Goal: Task Accomplishment & Management: Use online tool/utility

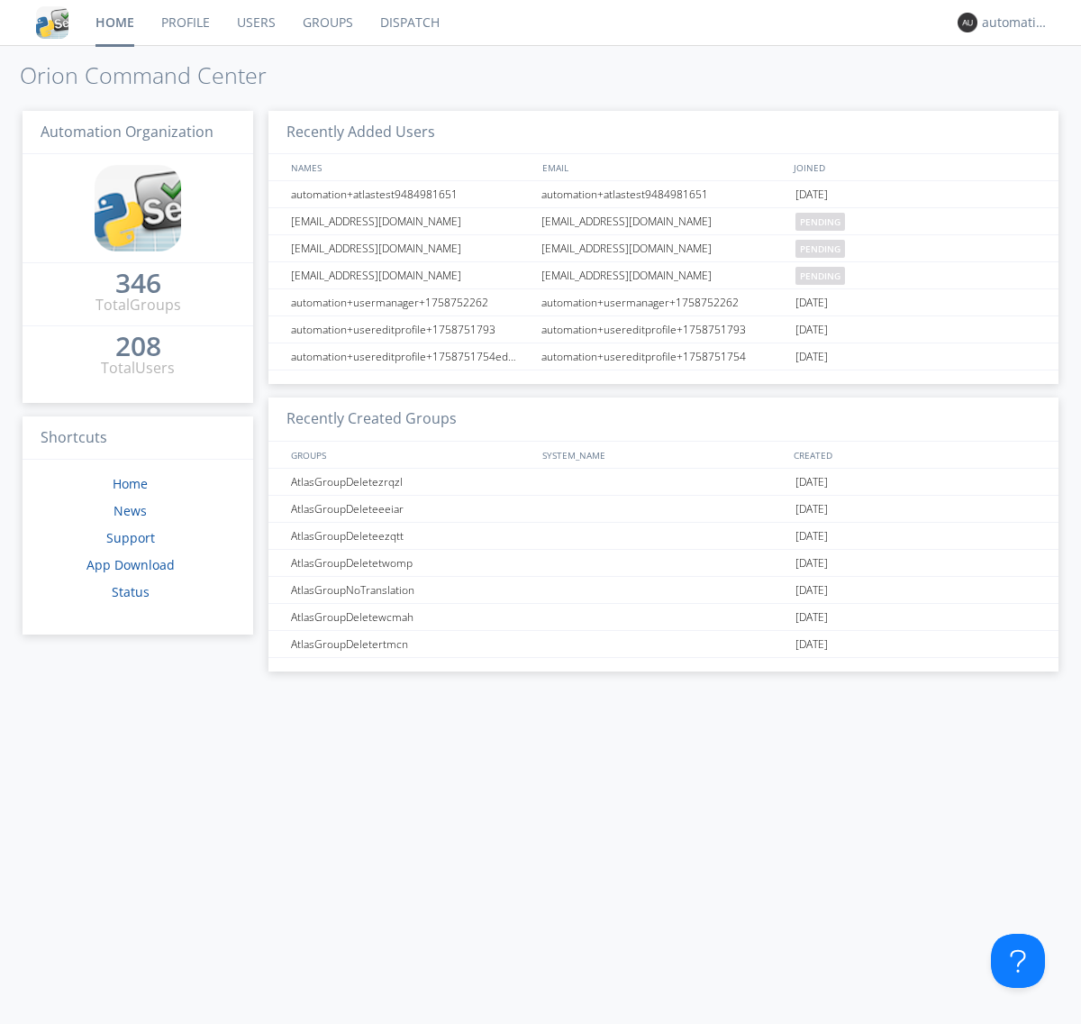
click at [408, 23] on link "Dispatch" at bounding box center [410, 22] width 86 height 45
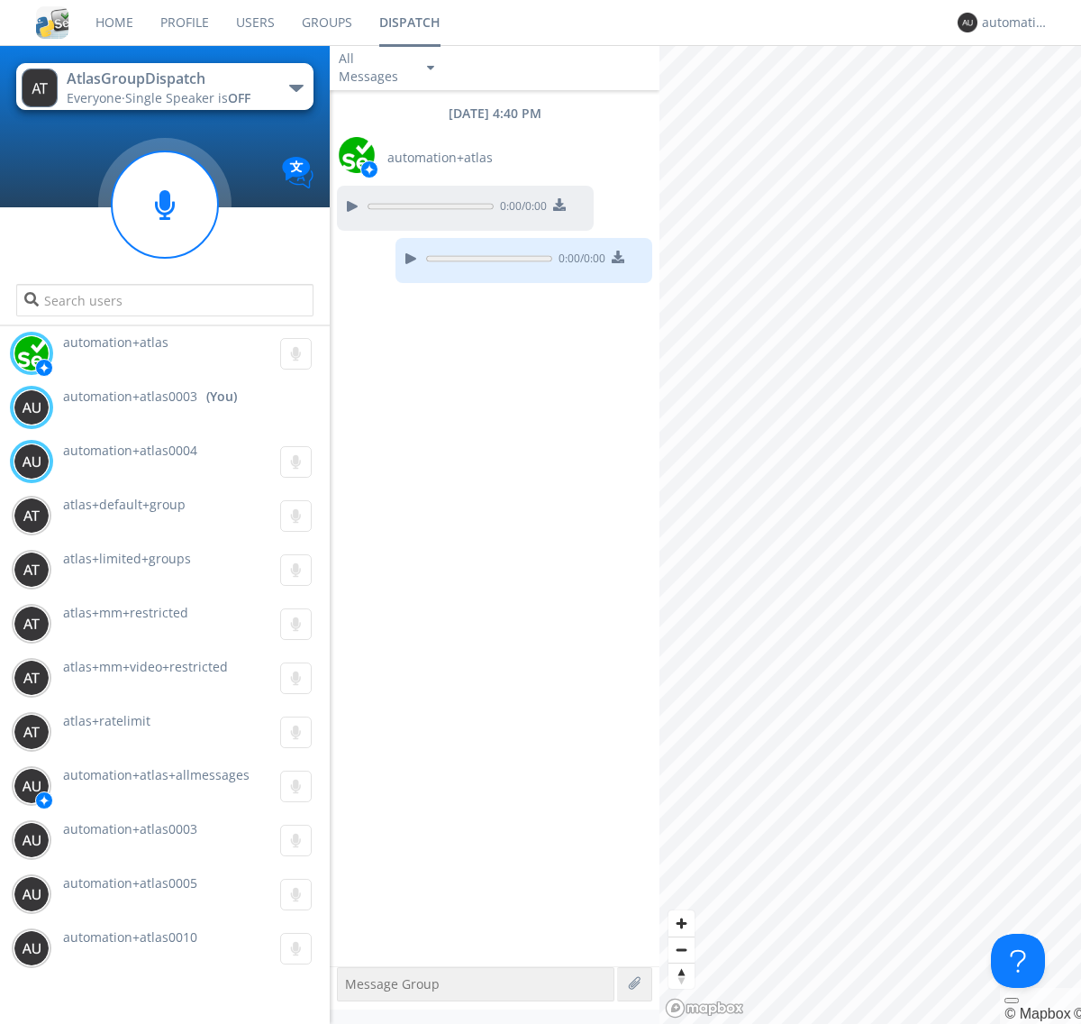
click at [296, 87] on div "button" at bounding box center [296, 88] width 14 height 7
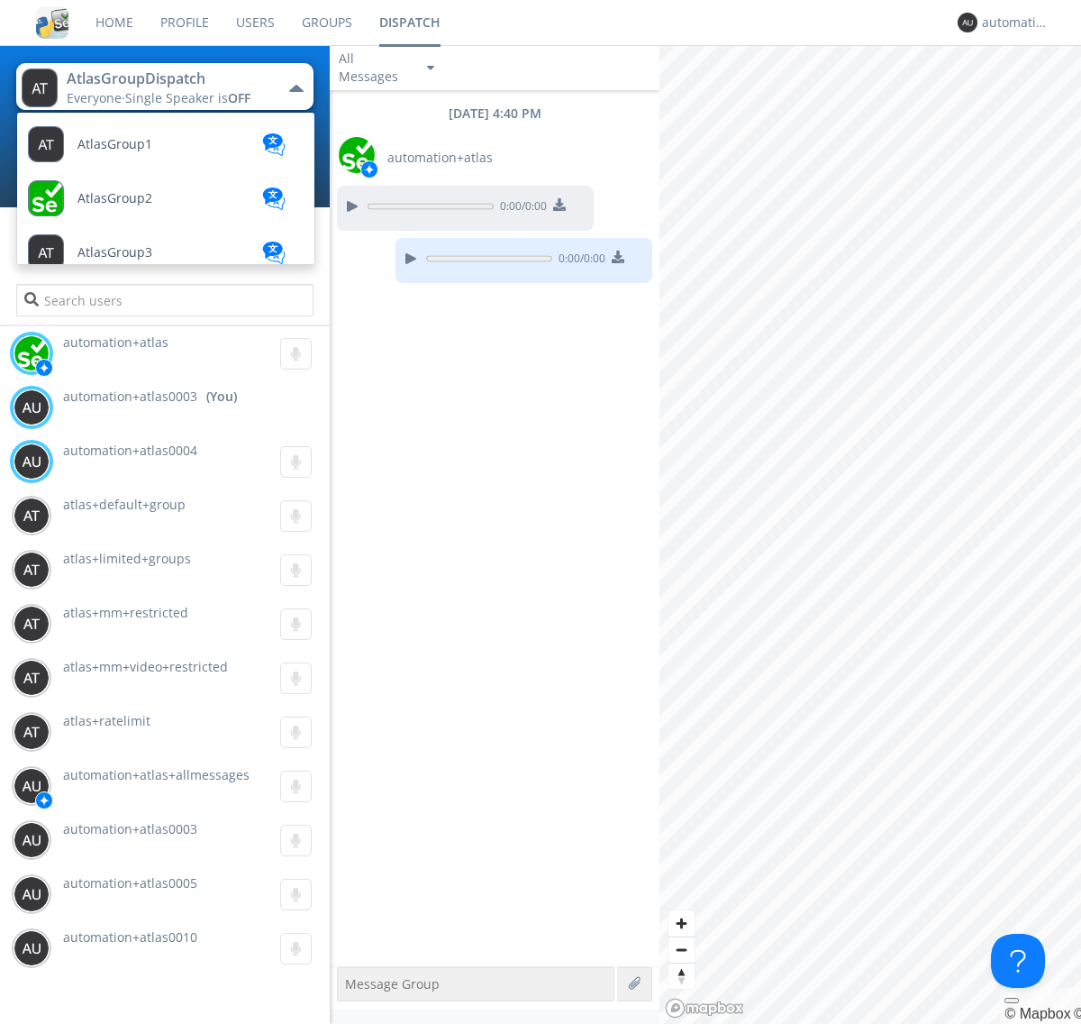
click at [140, 949] on span "AtlasGroupDispatch2" at bounding box center [141, 956] width 128 height 14
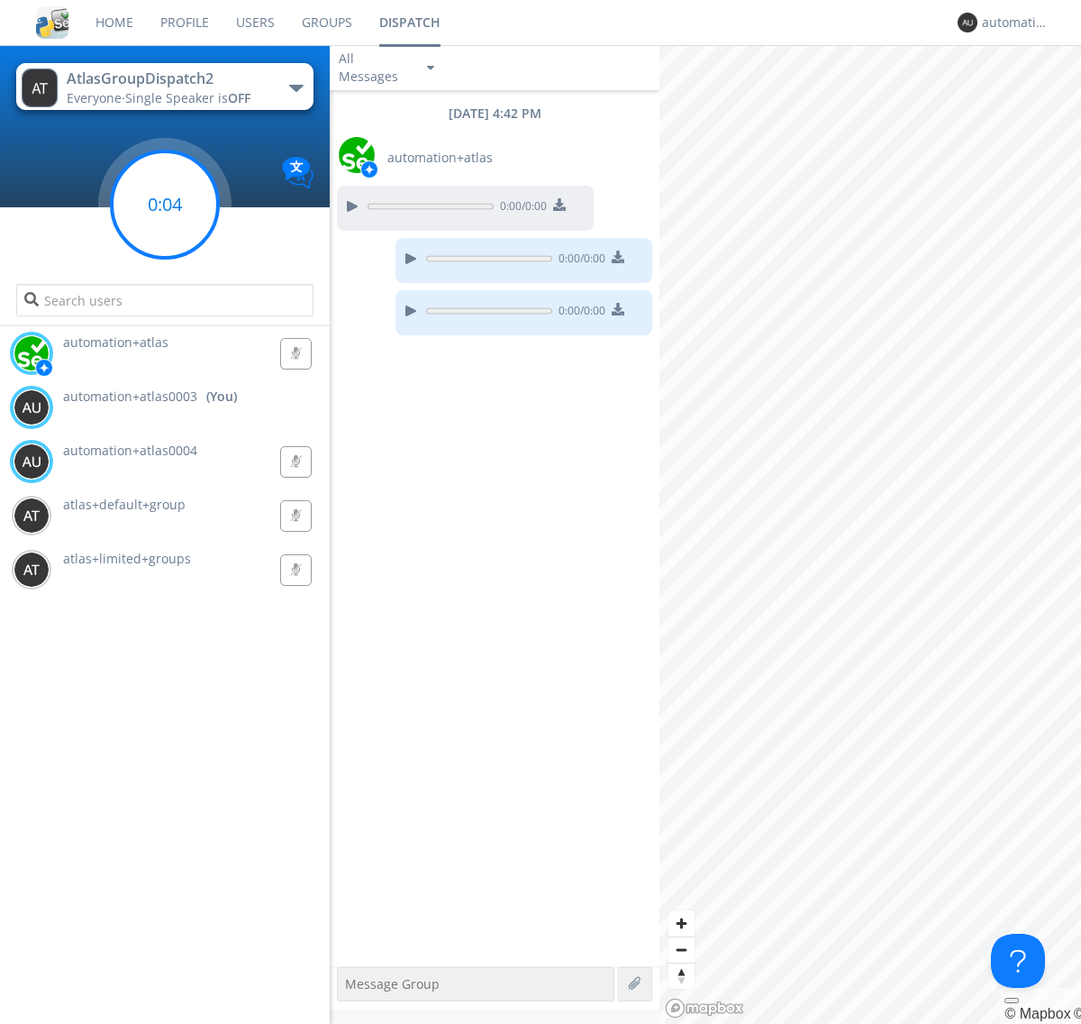
click at [165, 205] on g at bounding box center [165, 204] width 106 height 106
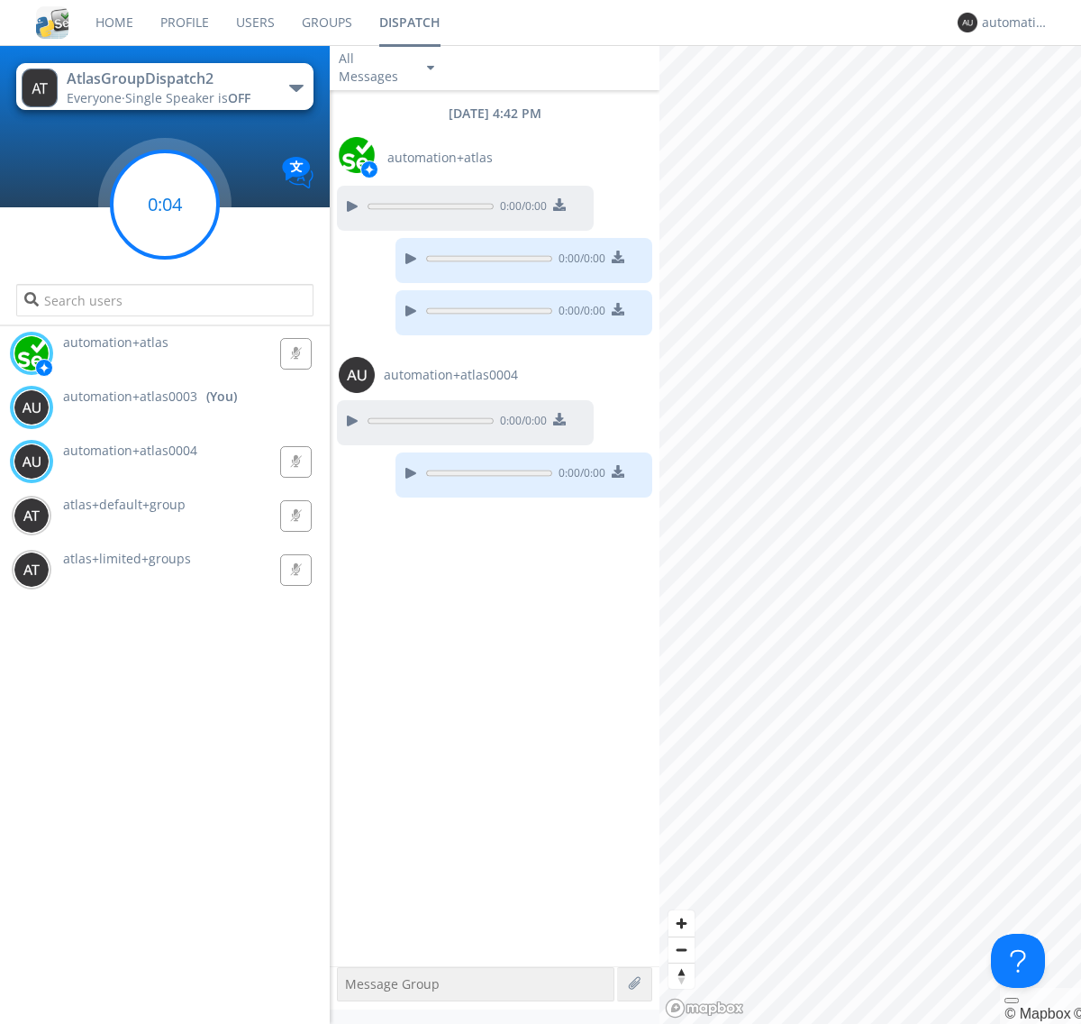
click at [165, 205] on g at bounding box center [165, 204] width 106 height 106
click at [1011, 23] on div "automation+atlas0003" at bounding box center [1016, 23] width 68 height 18
click at [1024, 95] on div "Log Out" at bounding box center [1024, 95] width 93 height 32
